Goal: Check status: Check status

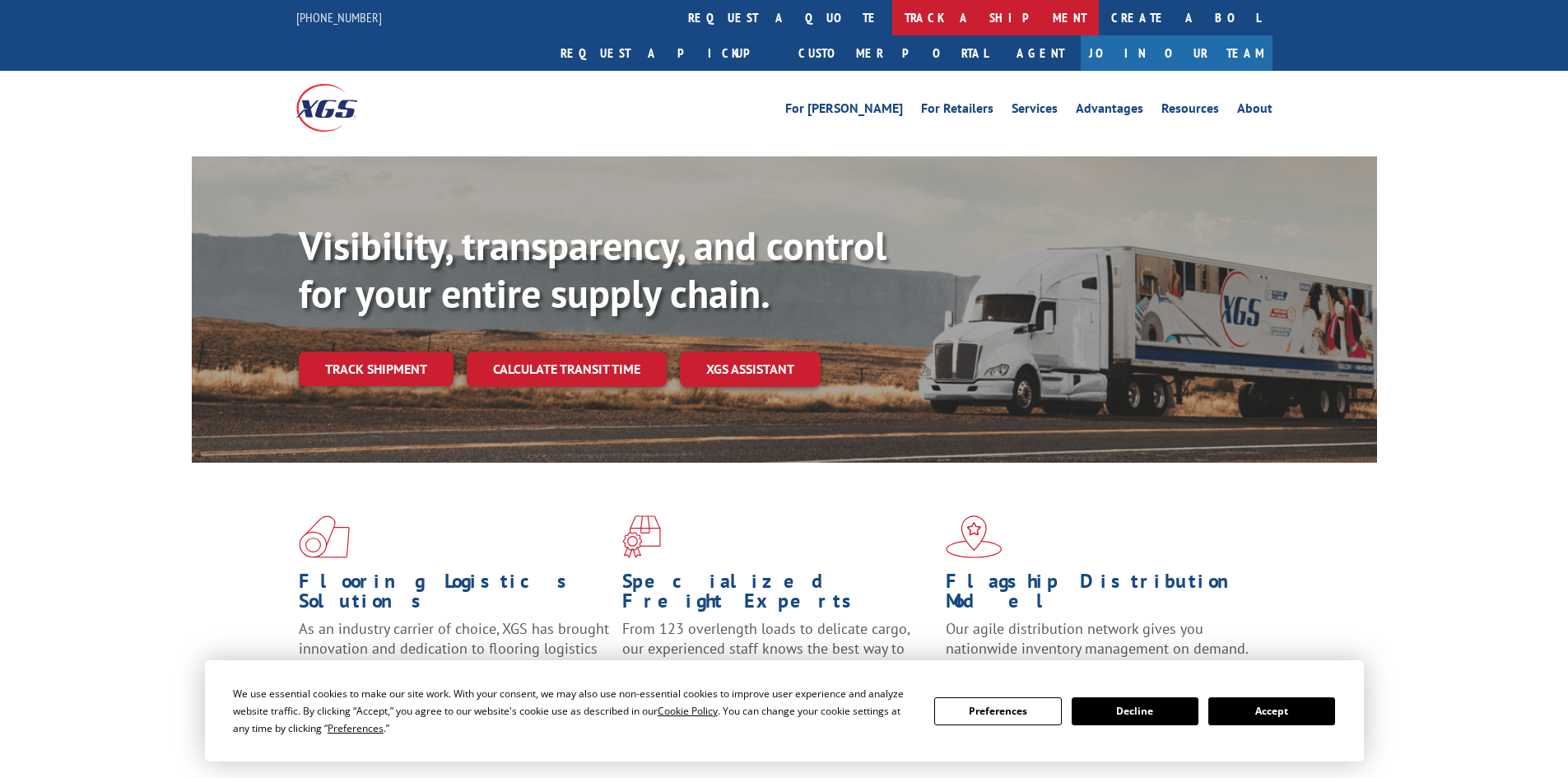
click at [892, 21] on link "track a shipment" at bounding box center [995, 17] width 207 height 35
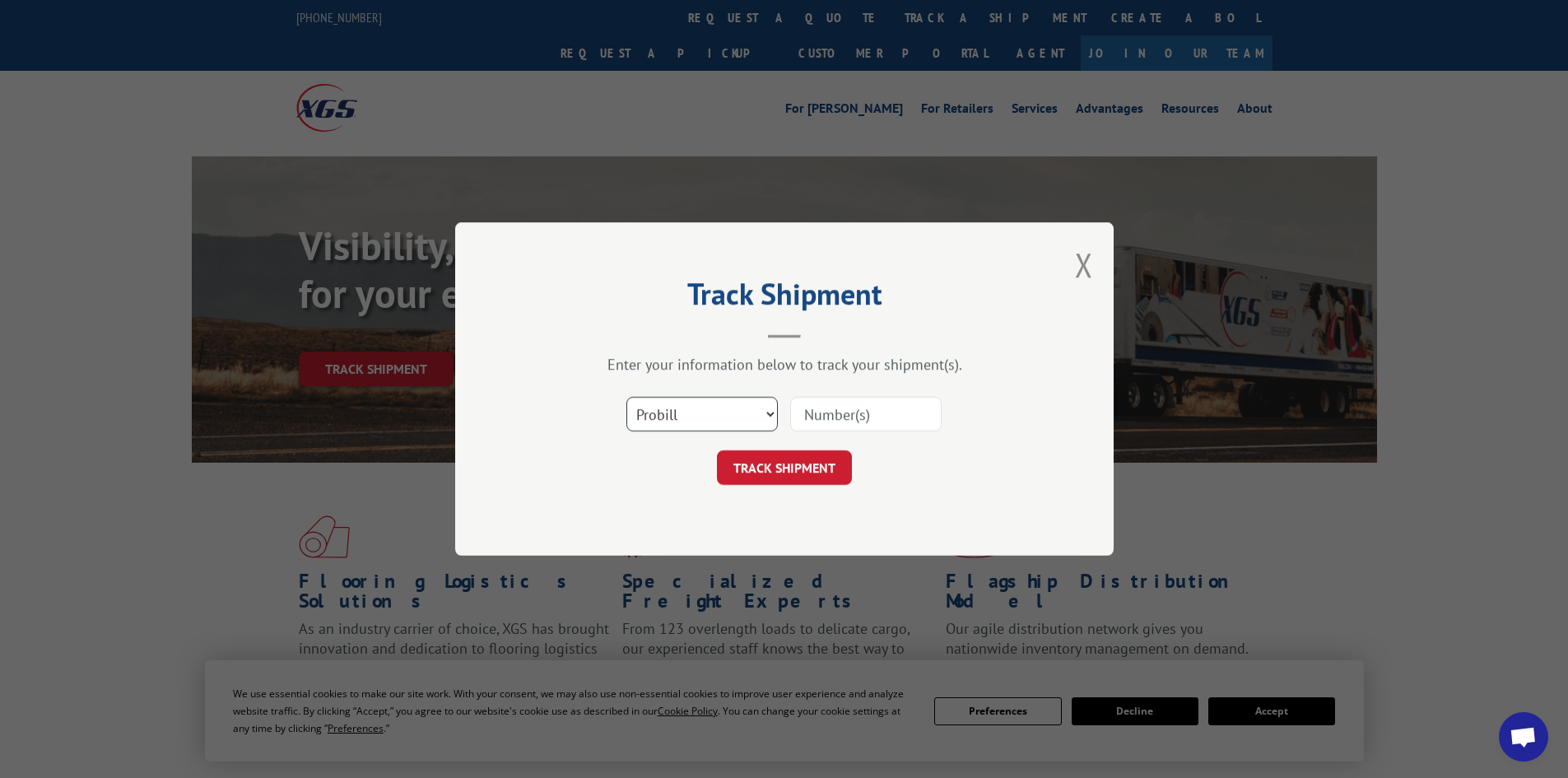
drag, startPoint x: 684, startPoint y: 409, endPoint x: 680, endPoint y: 400, distance: 9.8
click at [682, 402] on select "Select category... Probill BOL PO" at bounding box center [702, 414] width 151 height 34
select select "bol"
click at [626, 397] on select "Select category... Probill BOL PO" at bounding box center [702, 414] width 151 height 34
click at [822, 413] on input at bounding box center [866, 414] width 151 height 34
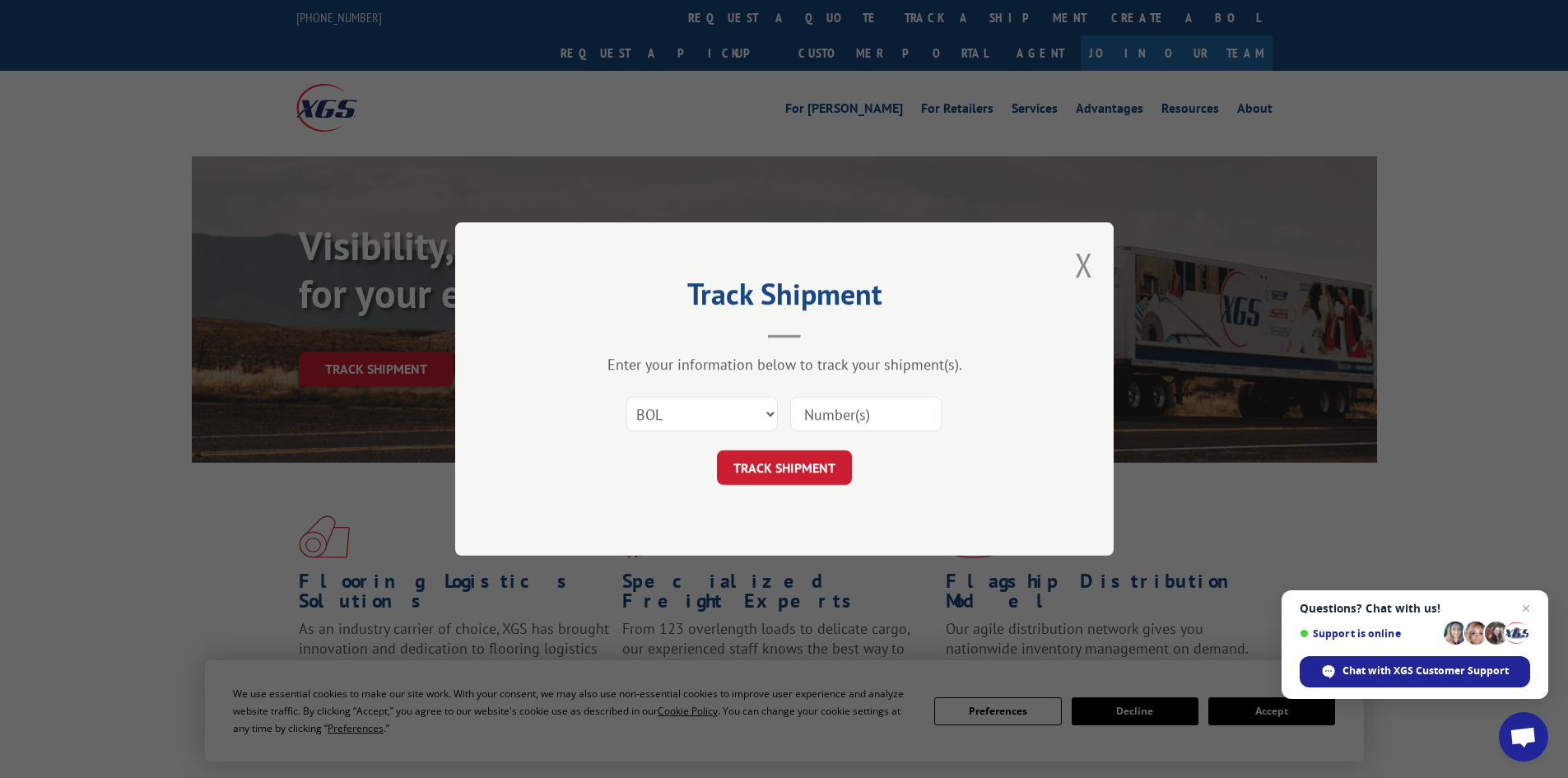
paste input "7042910"
type input "7042910"
click at [811, 459] on button "TRACK SHIPMENT" at bounding box center [784, 467] width 135 height 34
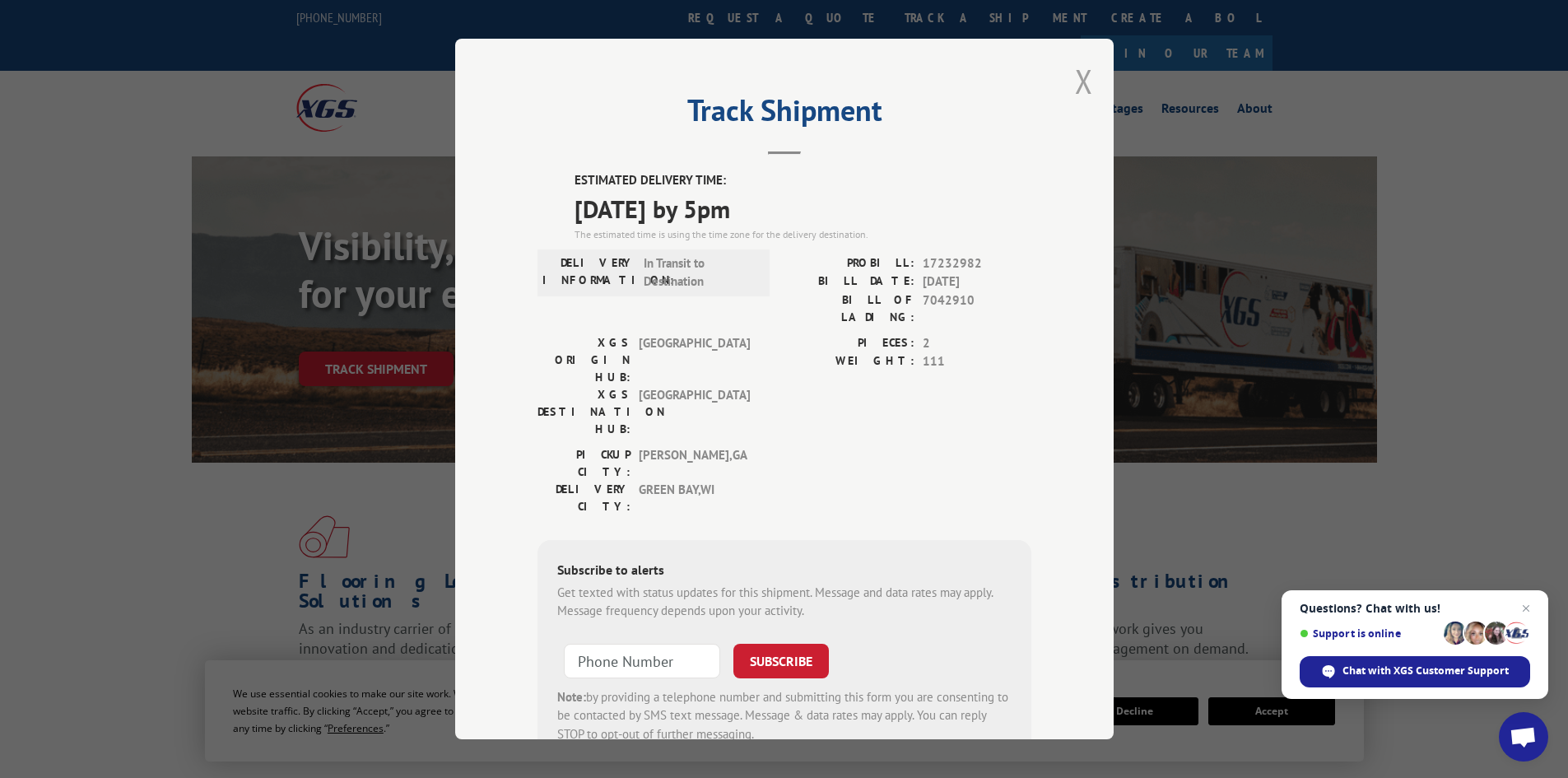
click at [1075, 73] on button "Close modal" at bounding box center [1084, 81] width 18 height 44
